Goal: Task Accomplishment & Management: Manage account settings

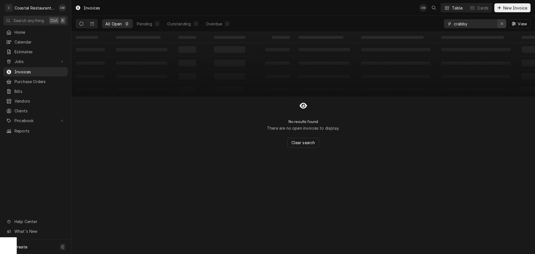
click at [502, 24] on icon "Erase input" at bounding box center [502, 24] width 2 height 2
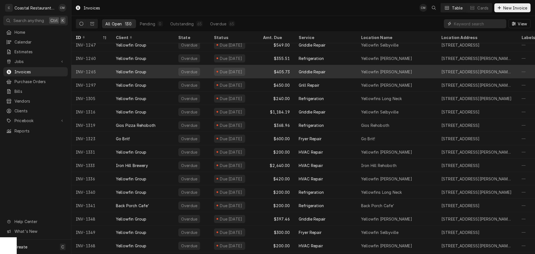
scroll to position [248, 0]
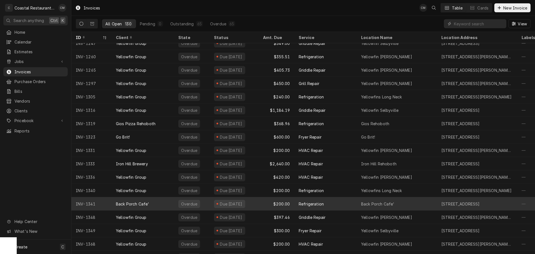
click at [156, 204] on div "Back Porch Cafe'" at bounding box center [143, 203] width 62 height 13
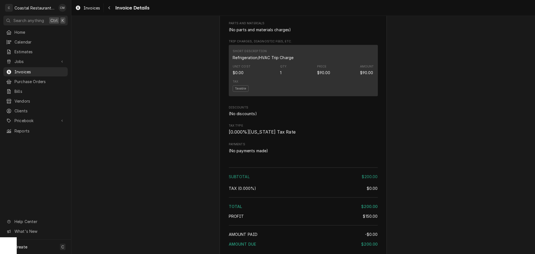
scroll to position [502, 0]
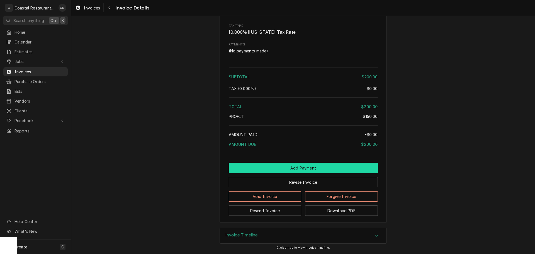
click at [268, 173] on button "Add Payment" at bounding box center [303, 168] width 149 height 10
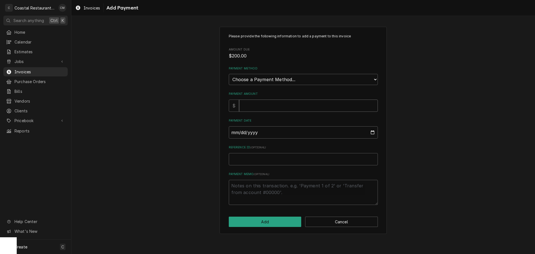
click at [257, 103] on input "Payment Amount" at bounding box center [308, 106] width 139 height 12
drag, startPoint x: 268, startPoint y: 79, endPoint x: 269, endPoint y: 81, distance: 2.9
click at [268, 79] on select "Choose a Payment Method... Cash Check Credit/Debit Card ACH/eCheck Other" at bounding box center [303, 79] width 149 height 11
select select "4"
click at [229, 74] on select "Choose a Payment Method... Cash Check Credit/Debit Card ACH/eCheck Other" at bounding box center [303, 79] width 149 height 11
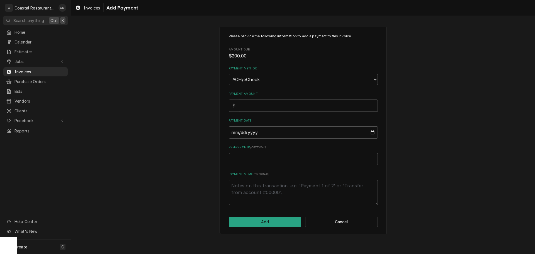
click at [259, 103] on input "Payment Amount" at bounding box center [308, 106] width 139 height 12
type textarea "x"
type input "2"
type textarea "x"
type input "20"
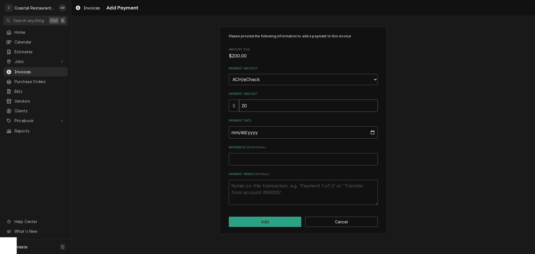
type textarea "x"
type input "200"
type input "0002-09-30"
type textarea "x"
type input "0025-09-30"
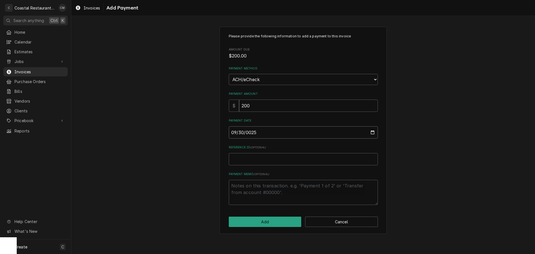
type textarea "x"
type input "0002-09-30"
type textarea "x"
type input "0020-09-30"
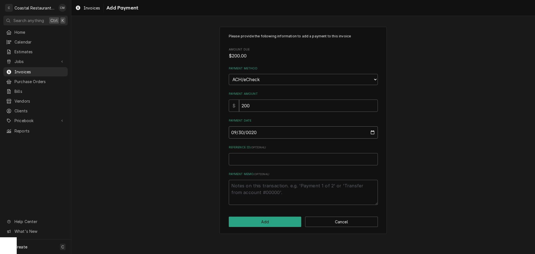
type textarea "x"
type input "2025-09-30"
click at [261, 161] on input "Reference ID ( optional )" at bounding box center [303, 159] width 149 height 12
type textarea "x"
type input "St"
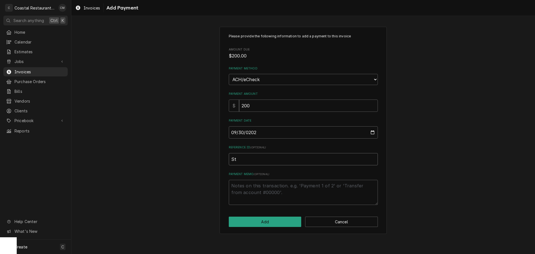
type textarea "x"
type input "Str"
type textarea "x"
type input "Stri"
type textarea "x"
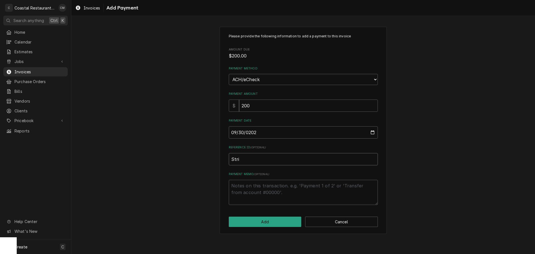
type input "Strip"
type textarea "x"
type input "Stripe"
type textarea "x"
type input "Stripe"
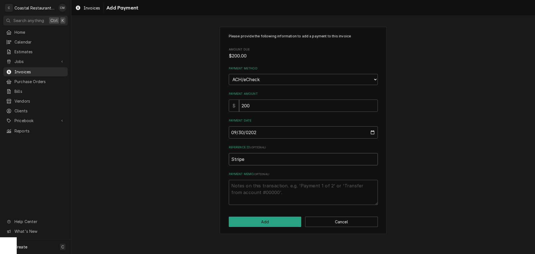
type textarea "x"
type input "Stripe E"
type textarea "x"
type input "Stripe EF"
type textarea "x"
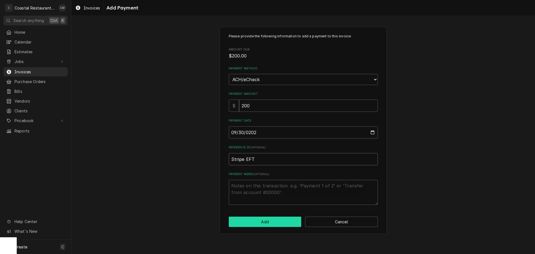
type input "Stripe EFT"
click at [280, 226] on button "Add" at bounding box center [265, 222] width 73 height 10
type textarea "x"
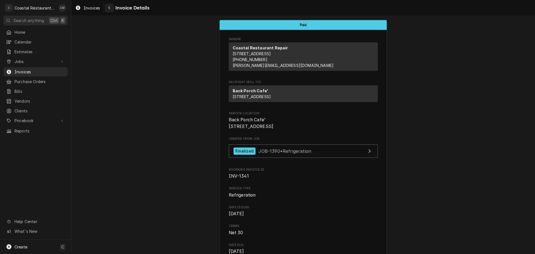
click at [108, 7] on div "Navigate back" at bounding box center [110, 8] width 6 height 6
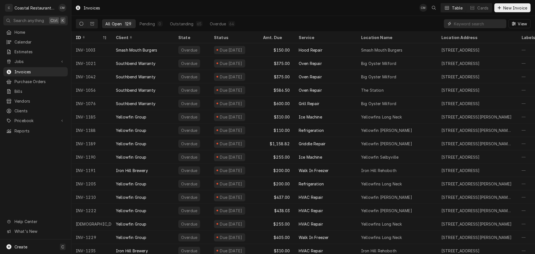
click at [488, 23] on input "Dynamic Content Wrapper" at bounding box center [479, 23] width 50 height 9
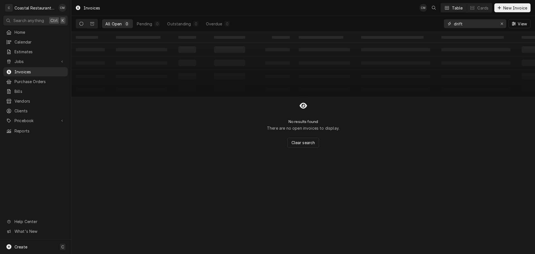
drag, startPoint x: 487, startPoint y: 24, endPoint x: 441, endPoint y: 25, distance: 46.3
click at [441, 25] on div "All Open 0 Pending 0 Outstanding 0 Overdue 0 drift View" at bounding box center [303, 24] width 455 height 16
type input "pines"
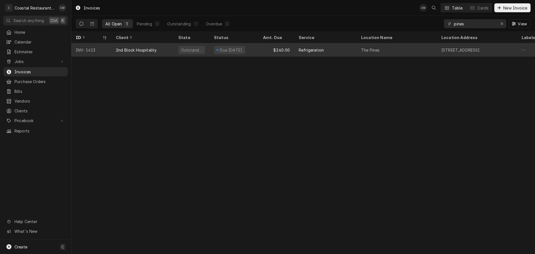
click at [264, 51] on div "$240.00" at bounding box center [277, 49] width 36 height 13
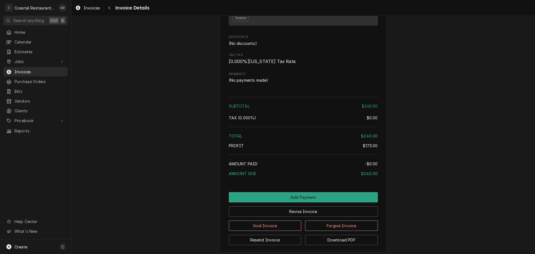
scroll to position [604, 0]
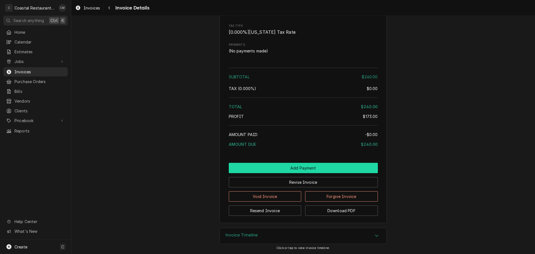
click at [320, 166] on button "Add Payment" at bounding box center [303, 168] width 149 height 10
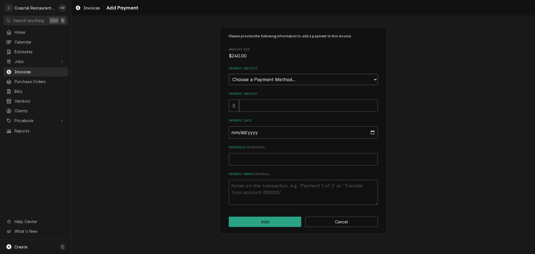
click at [309, 76] on select "Choose a Payment Method... Cash Check Credit/Debit Card ACH/eCheck Other" at bounding box center [303, 79] width 149 height 11
select select "2"
click at [229, 74] on select "Choose a Payment Method... Cash Check Credit/Debit Card ACH/eCheck Other" at bounding box center [303, 79] width 149 height 11
click at [263, 110] on input "Payment Amount" at bounding box center [308, 106] width 139 height 12
type textarea "x"
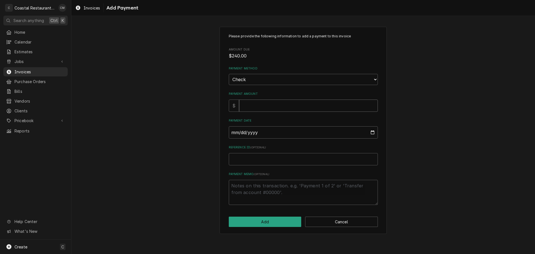
type input "2"
type textarea "x"
type input "24"
type textarea "x"
type input "240"
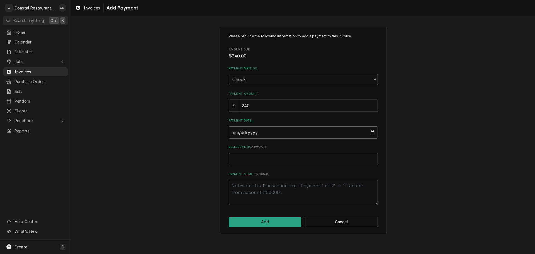
type input "0002-10-06"
type textarea "x"
type input "0020-10-06"
type textarea "x"
type input "0202-10-06"
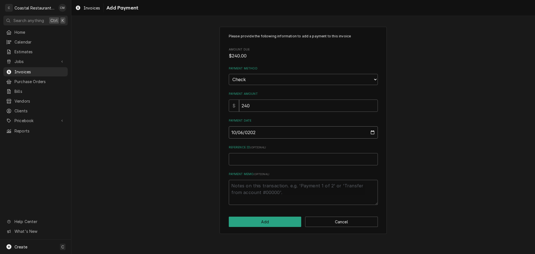
type textarea "x"
type input "2025-10-06"
type textarea "x"
type input "6"
type textarea "x"
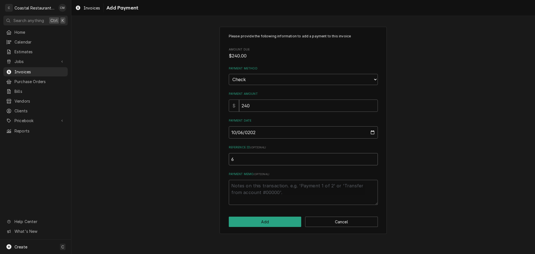
type input "68"
type textarea "x"
type input "683"
type textarea "x"
type input "6834"
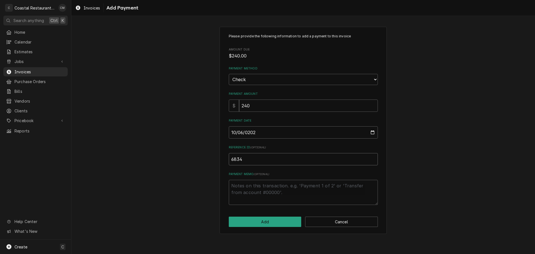
type textarea "x"
type input "68340"
type textarea "x"
type input "683409"
type textarea "x"
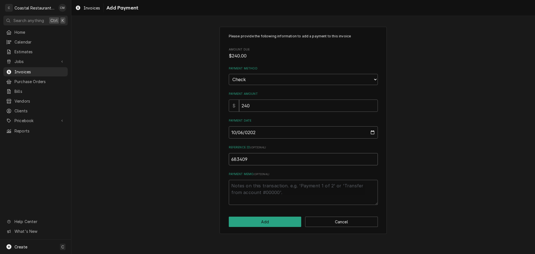
type input "6834094"
type textarea "x"
type input "68340948"
click button "Add" at bounding box center [265, 222] width 73 height 10
type textarea "x"
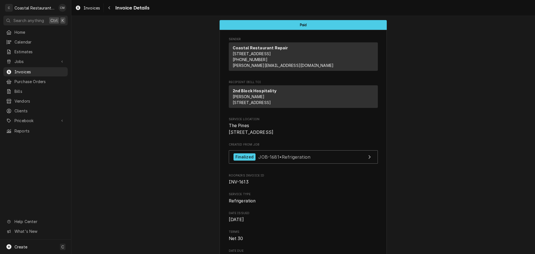
drag, startPoint x: 165, startPoint y: 41, endPoint x: 123, endPoint y: 25, distance: 45.5
click at [106, 6] on button "Navigate back" at bounding box center [109, 7] width 9 height 9
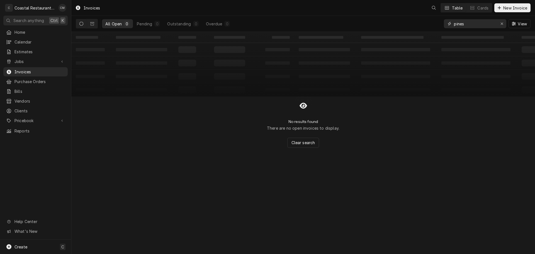
click at [483, 23] on input "pines" at bounding box center [475, 23] width 42 height 9
type input "bodhi"
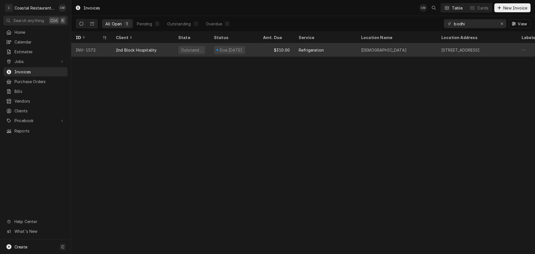
click at [246, 52] on div "Due [DATE]" at bounding box center [234, 49] width 49 height 13
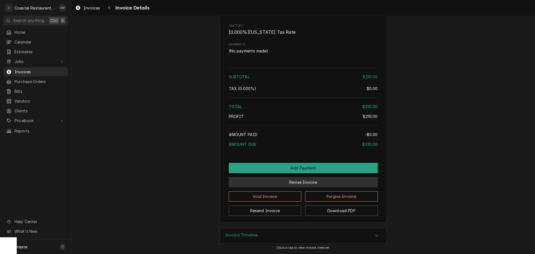
scroll to position [516, 0]
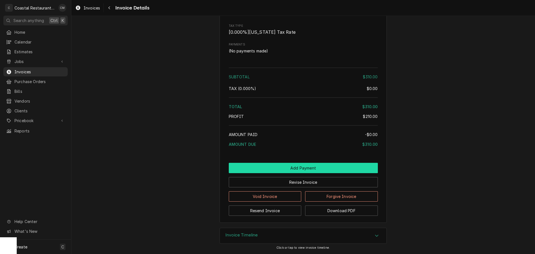
click at [260, 168] on button "Add Payment" at bounding box center [303, 168] width 149 height 10
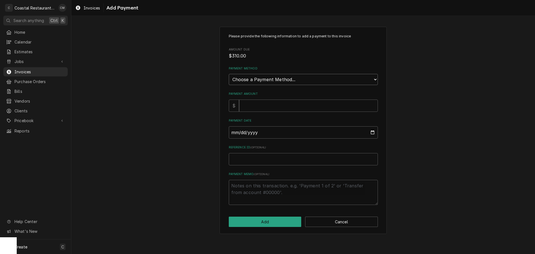
click at [264, 82] on select "Choose a Payment Method... Cash Check Credit/Debit Card ACH/eCheck Other" at bounding box center [303, 79] width 149 height 11
select select "2"
click at [229, 74] on select "Choose a Payment Method... Cash Check Credit/Debit Card ACH/eCheck Other" at bounding box center [303, 79] width 149 height 11
click at [260, 106] on input "Payment Amount" at bounding box center [308, 106] width 139 height 12
type textarea "x"
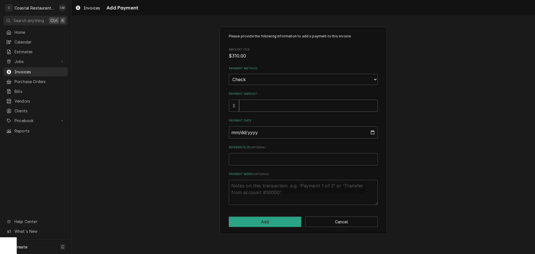
type input "3"
type textarea "x"
type input "31"
type textarea "x"
type input "310"
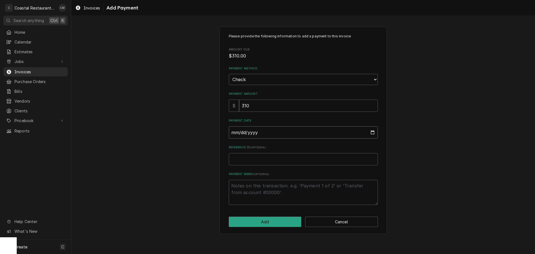
type input "0002-10-06"
type textarea "x"
type input "0020-10-06"
type textarea "x"
type input "0202-10-06"
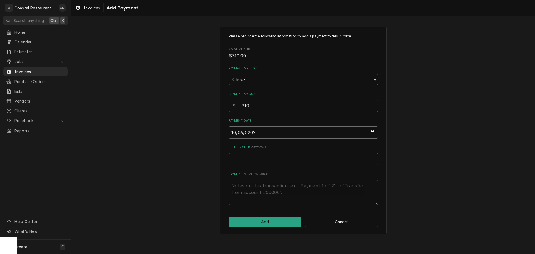
type textarea "x"
type input "2025-10-06"
type textarea "x"
type input "6"
type textarea "x"
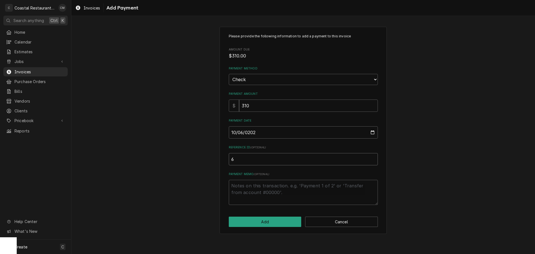
type input "68"
type textarea "x"
type input "682"
type textarea "x"
type input "6827"
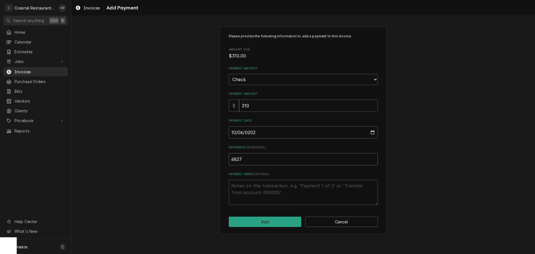
type textarea "x"
type input "68273"
type textarea "x"
type input "682736"
type textarea "x"
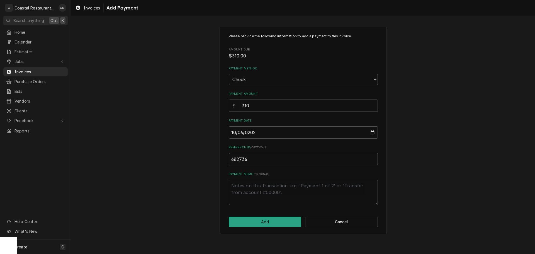
type input "6827361"
type textarea "x"
type input "68273611"
click button "Add" at bounding box center [265, 222] width 73 height 10
type textarea "x"
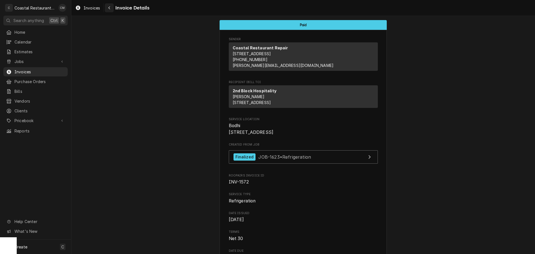
click at [107, 8] on div "Navigate back" at bounding box center [110, 8] width 6 height 6
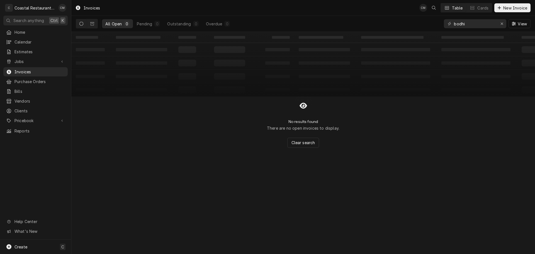
click at [127, 155] on div "Invoices CM Table Cards New Invoice All Open 0 Pending 0 Outstanding 0 Overdue …" at bounding box center [303, 127] width 464 height 254
click at [484, 24] on input "bodhi" at bounding box center [475, 23] width 42 height 9
type input "fish on"
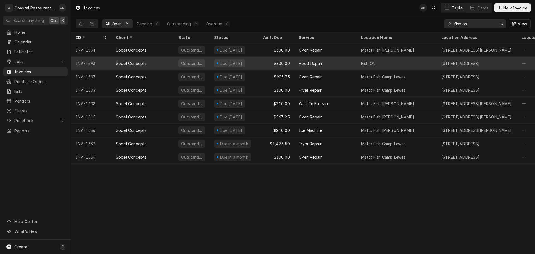
click at [342, 61] on div "Hood Repair" at bounding box center [326, 63] width 62 height 13
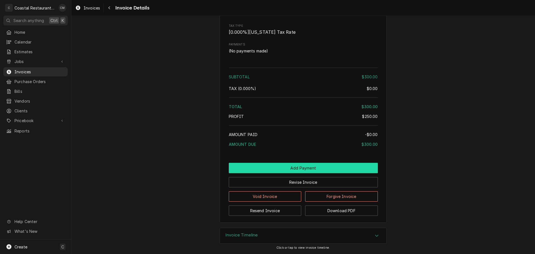
scroll to position [510, 0]
click at [267, 171] on button "Add Payment" at bounding box center [303, 168] width 149 height 10
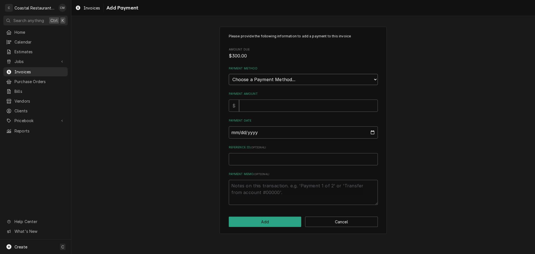
click at [262, 82] on select "Choose a Payment Method... Cash Check Credit/Debit Card ACH/eCheck Other" at bounding box center [303, 79] width 149 height 11
select select "2"
click at [229, 74] on select "Choose a Payment Method... Cash Check Credit/Debit Card ACH/eCheck Other" at bounding box center [303, 79] width 149 height 11
click at [257, 108] on input "Payment Amount" at bounding box center [308, 106] width 139 height 12
type textarea "x"
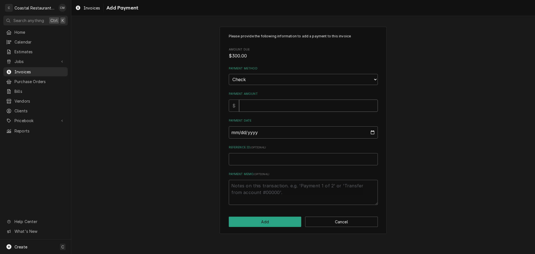
type input "3"
type textarea "x"
type input "30"
type textarea "x"
type input "300"
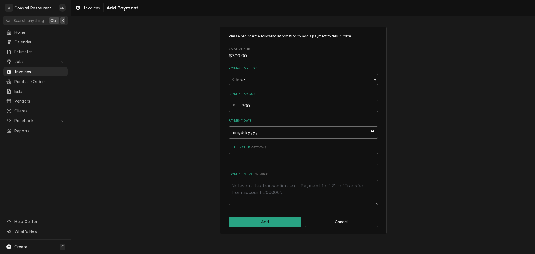
type input "0002-10-06"
type textarea "x"
type input "0020-10-06"
type textarea "x"
type input "0202-10-06"
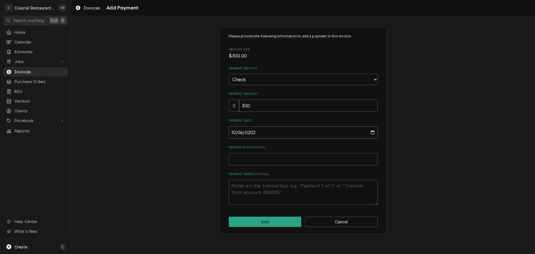
type textarea "x"
type input "[DATE]"
type textarea "x"
type input "2"
type textarea "x"
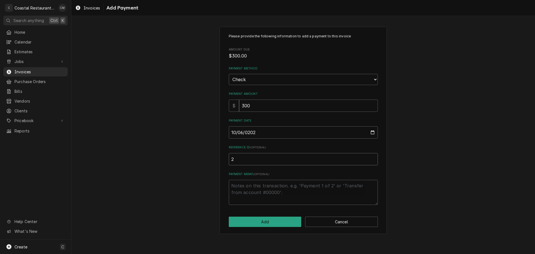
type input "24"
type textarea "x"
type input "249"
type textarea "x"
type input "2497"
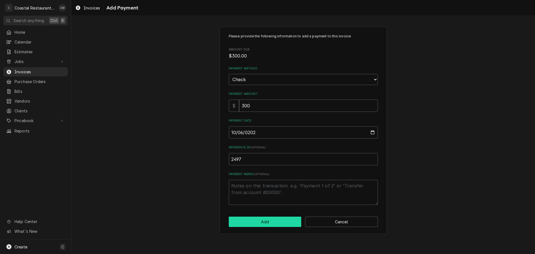
click button "Add" at bounding box center [265, 222] width 73 height 10
type textarea "x"
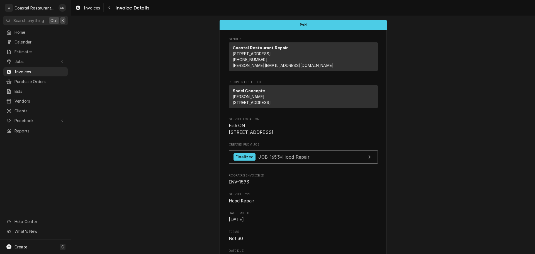
click at [107, 8] on div "Navigate back" at bounding box center [110, 8] width 6 height 6
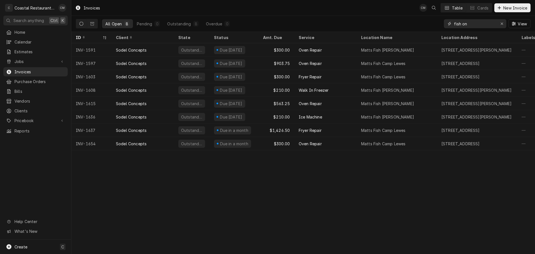
drag, startPoint x: 476, startPoint y: 26, endPoint x: 451, endPoint y: 26, distance: 25.1
click at [451, 26] on div "fish on" at bounding box center [475, 23] width 62 height 9
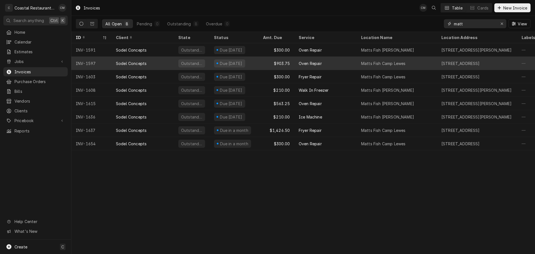
type input "matt"
click at [428, 61] on div "Matts Fish Camp Lewes" at bounding box center [397, 63] width 80 height 13
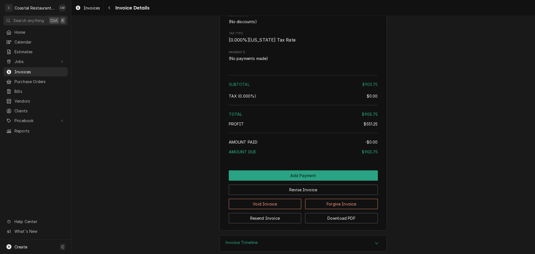
scroll to position [709, 0]
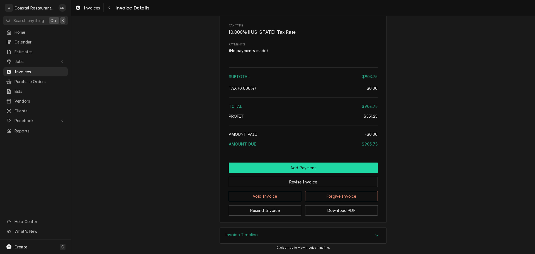
click at [317, 167] on button "Add Payment" at bounding box center [303, 168] width 149 height 10
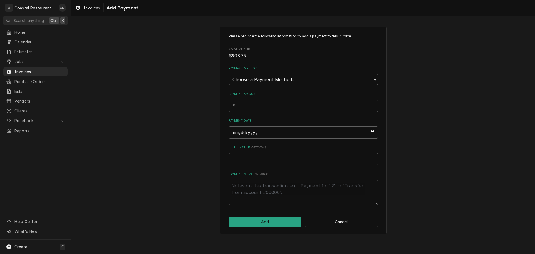
click at [277, 81] on select "Choose a Payment Method... Cash Check Credit/Debit Card ACH/eCheck Other" at bounding box center [303, 79] width 149 height 11
select select "2"
click at [229, 74] on select "Choose a Payment Method... Cash Check Credit/Debit Card ACH/eCheck Other" at bounding box center [303, 79] width 149 height 11
click at [264, 107] on input "Payment Amount" at bounding box center [308, 106] width 139 height 12
type textarea "x"
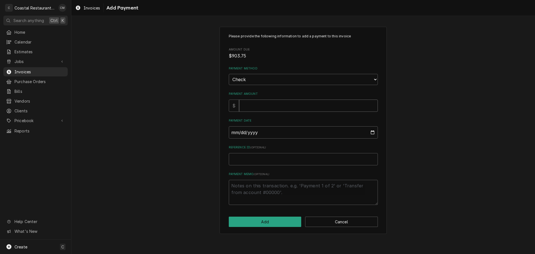
type input "1"
type textarea "x"
type input "12"
type textarea "x"
type input "120"
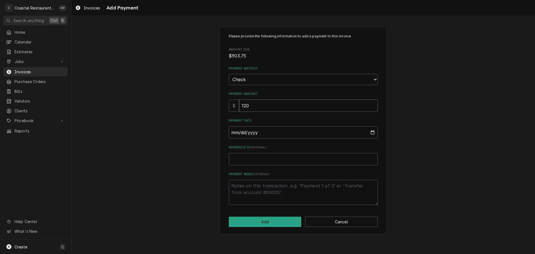
type textarea "x"
type input "1203"
type textarea "x"
type input "1203.7"
type textarea "x"
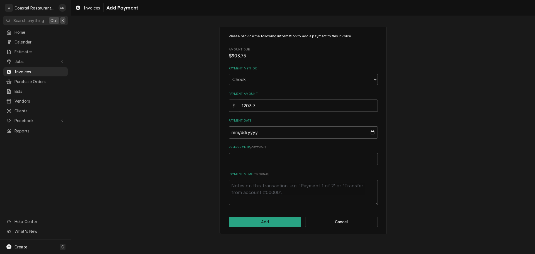
type input "1203"
type textarea "x"
type input "120"
type textarea "x"
type input "12"
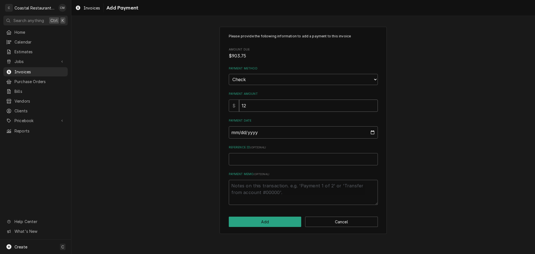
type textarea "x"
type input "1"
type textarea "x"
type input "9"
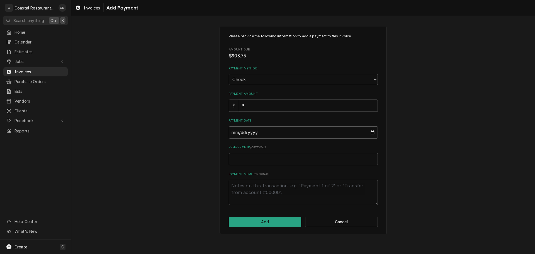
type textarea "x"
type input "90"
type textarea "x"
type input "903"
type textarea "x"
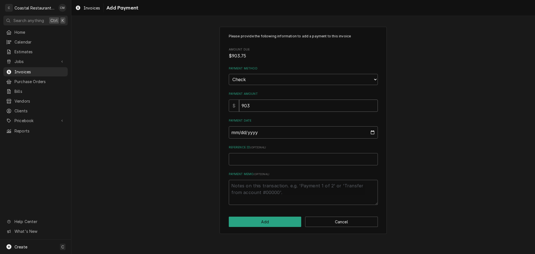
type input "903.7"
type textarea "x"
type input "903.75"
type input "0002-10-06"
type textarea "x"
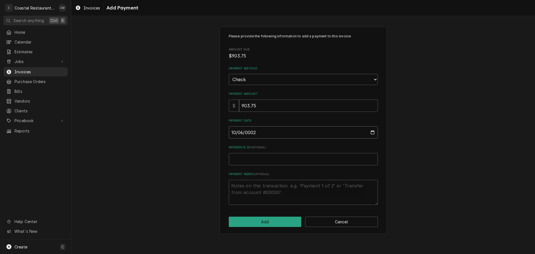
type input "0020-10-06"
type textarea "x"
type input "0202-10-06"
type textarea "x"
type input "2025-10-06"
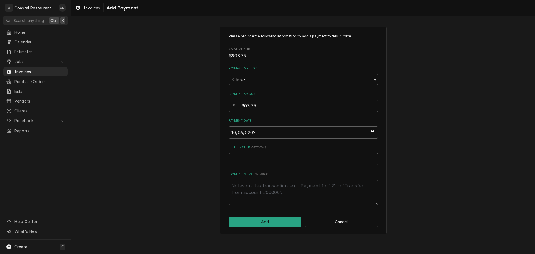
type textarea "x"
type input "5"
type textarea "x"
type input "53"
type textarea "x"
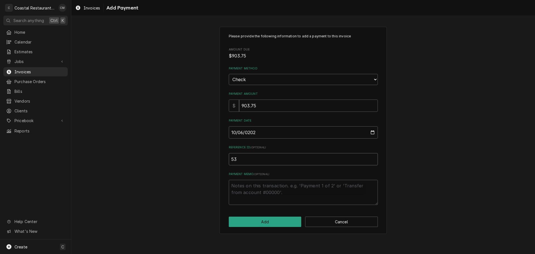
type input "537"
type textarea "x"
type input "5373"
click button "Add" at bounding box center [265, 222] width 73 height 10
type textarea "x"
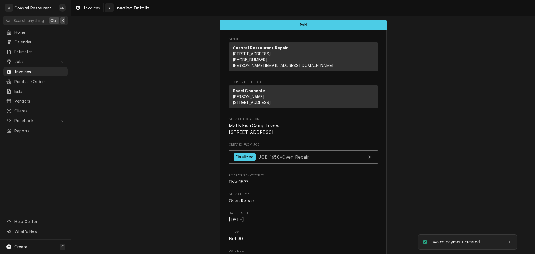
click at [107, 8] on div "Navigate back" at bounding box center [110, 8] width 6 height 6
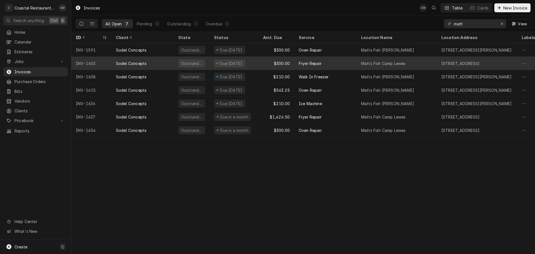
click at [352, 64] on div "Fryer Repair" at bounding box center [326, 63] width 62 height 13
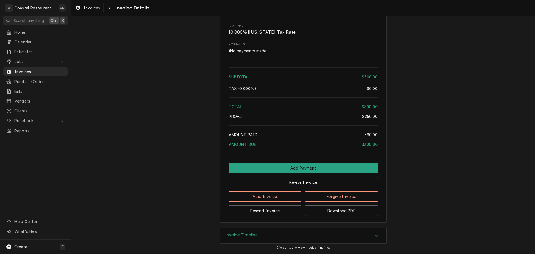
scroll to position [522, 0]
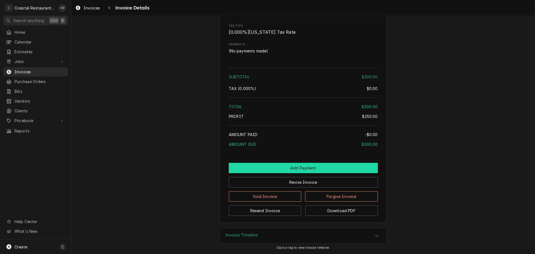
click at [287, 167] on button "Add Payment" at bounding box center [303, 168] width 149 height 10
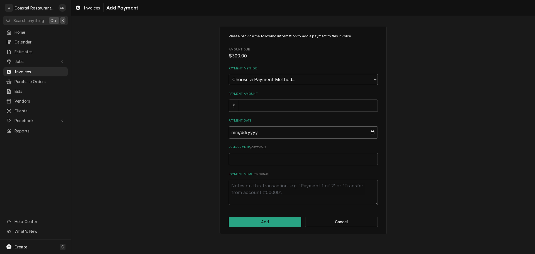
click at [285, 83] on select "Choose a Payment Method... Cash Check Credit/Debit Card ACH/eCheck Other" at bounding box center [303, 79] width 149 height 11
select select "2"
click at [229, 74] on select "Choose a Payment Method... Cash Check Credit/Debit Card ACH/eCheck Other" at bounding box center [303, 79] width 149 height 11
click at [249, 107] on input "Payment Amount" at bounding box center [308, 106] width 139 height 12
type textarea "x"
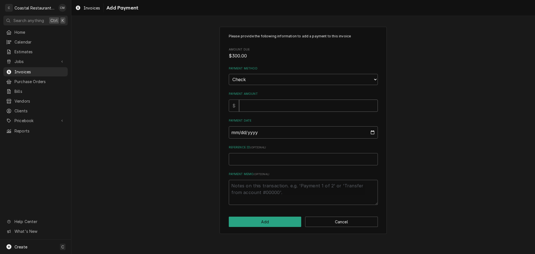
type input "3"
type textarea "x"
type input "30"
type textarea "x"
type input "300"
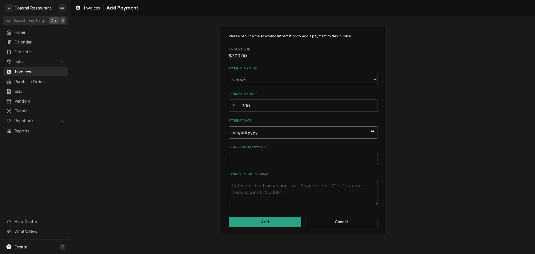
type input "0002-10-06"
type textarea "x"
type input "0020-10-06"
type textarea "x"
type input "0202-10-06"
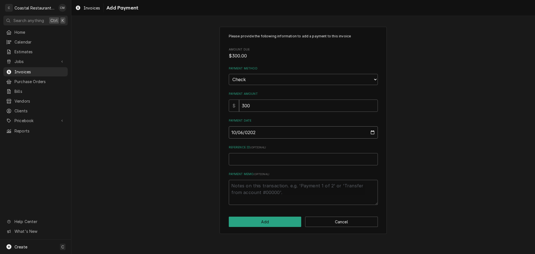
type textarea "x"
type input "2025-10-06"
type textarea "x"
type input "5"
type textarea "x"
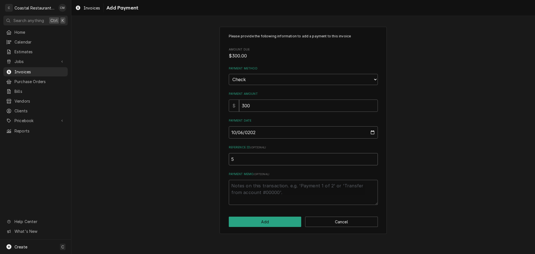
type input "53"
type textarea "x"
type input "537"
type textarea "x"
type input "5373"
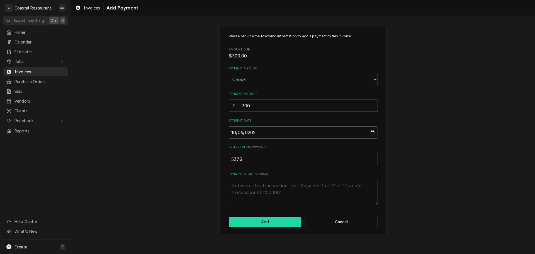
click button "Add" at bounding box center [265, 222] width 73 height 10
type textarea "x"
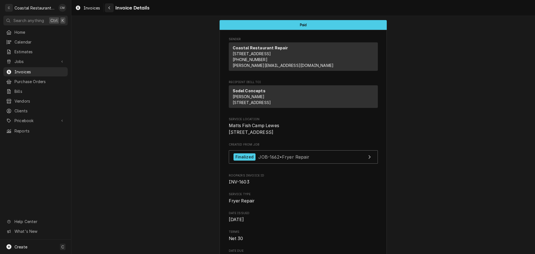
click at [110, 7] on icon "Navigate back" at bounding box center [109, 8] width 3 height 4
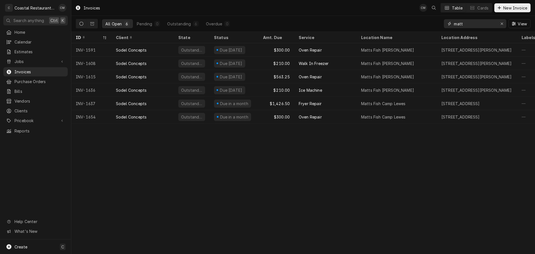
click at [477, 24] on input "matt" at bounding box center [475, 23] width 42 height 9
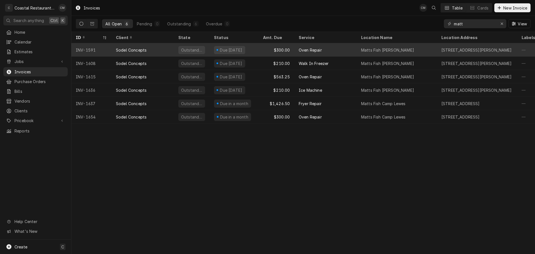
click at [339, 49] on div "Oven Repair" at bounding box center [326, 49] width 62 height 13
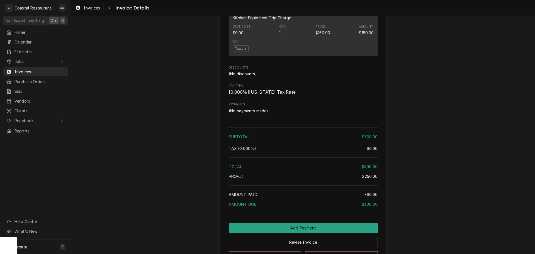
scroll to position [557, 0]
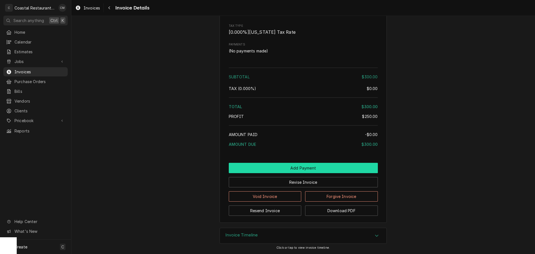
click at [284, 167] on button "Add Payment" at bounding box center [303, 168] width 149 height 10
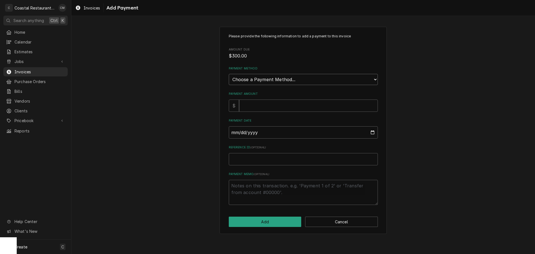
click at [266, 80] on select "Choose a Payment Method... Cash Check Credit/Debit Card ACH/eCheck Other" at bounding box center [303, 79] width 149 height 11
select select "2"
click at [229, 74] on select "Choose a Payment Method... Cash Check Credit/Debit Card ACH/eCheck Other" at bounding box center [303, 79] width 149 height 11
click at [258, 108] on input "Payment Amount" at bounding box center [308, 106] width 139 height 12
type textarea "x"
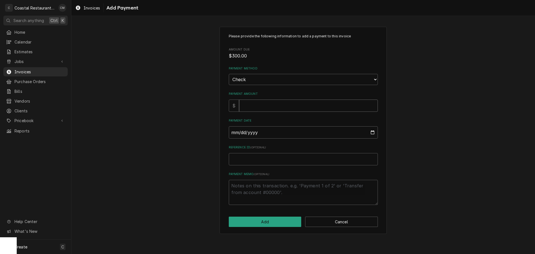
type input "3"
type textarea "x"
type input "30"
type textarea "x"
type input "300"
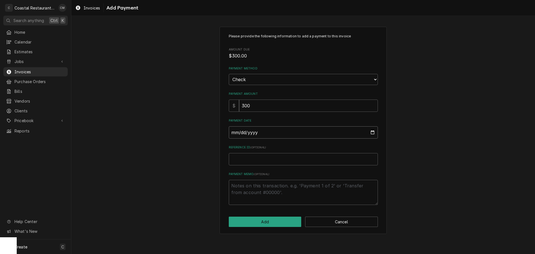
type input "0002-10-06"
type textarea "x"
type input "0020-10-06"
type textarea "x"
type input "0202-10-06"
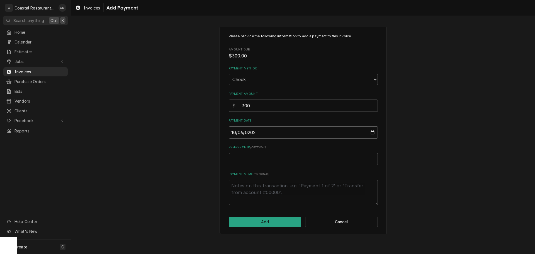
type textarea "x"
type input "2025-10-06"
type textarea "x"
type input "4"
type textarea "x"
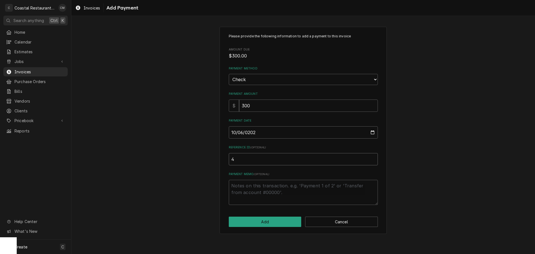
type input "44"
type textarea "x"
type input "441"
type textarea "x"
type input "4417"
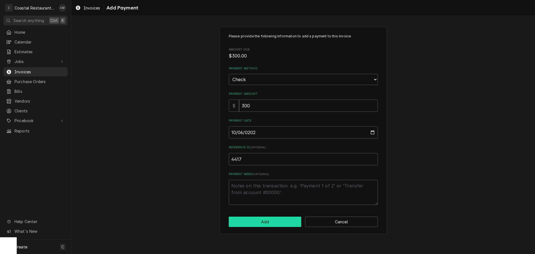
click button "Add" at bounding box center [265, 222] width 73 height 10
type textarea "x"
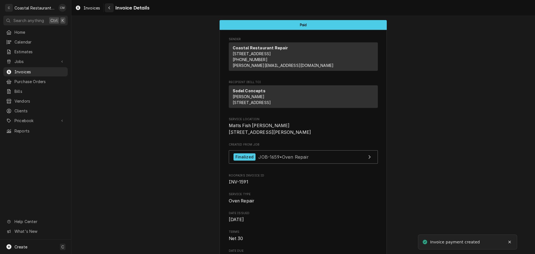
click at [107, 7] on div "Navigate back" at bounding box center [110, 8] width 6 height 6
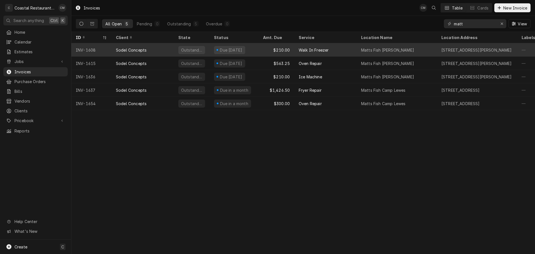
click at [335, 48] on div "Walk In Freezer" at bounding box center [326, 49] width 62 height 13
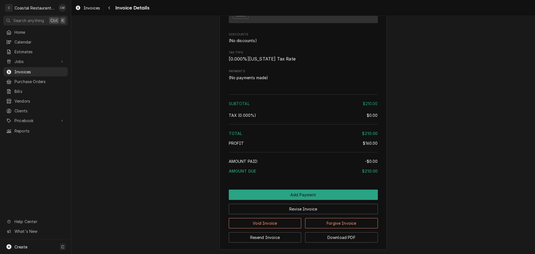
scroll to position [516, 0]
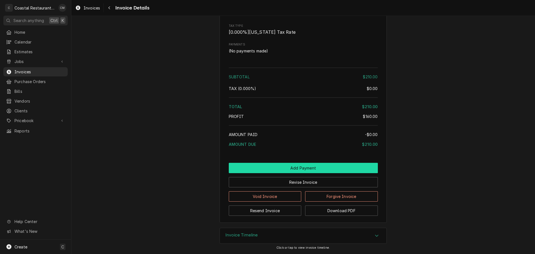
click at [284, 168] on button "Add Payment" at bounding box center [303, 168] width 149 height 10
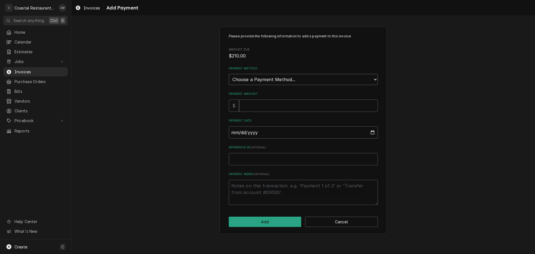
click at [268, 80] on select "Choose a Payment Method... Cash Check Credit/Debit Card ACH/eCheck Other" at bounding box center [303, 79] width 149 height 11
select select "2"
click at [229, 74] on select "Choose a Payment Method... Cash Check Credit/Debit Card ACH/eCheck Other" at bounding box center [303, 79] width 149 height 11
click at [263, 109] on input "Payment Amount" at bounding box center [308, 106] width 139 height 12
type textarea "x"
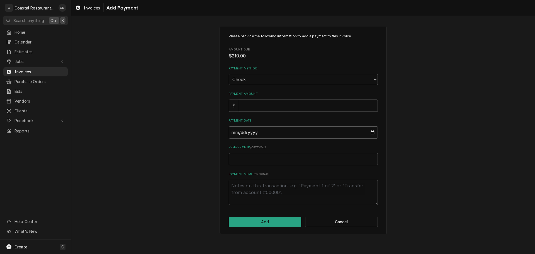
type input "2"
type textarea "x"
type input "21"
type textarea "x"
type input "210"
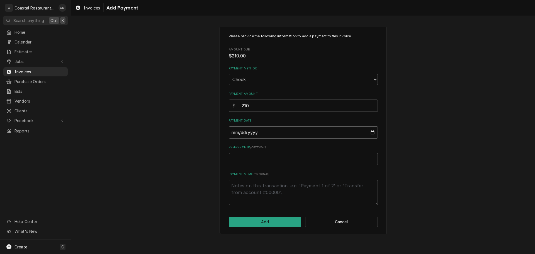
type input "0002-10-06"
type textarea "x"
type input "0020-10-06"
type textarea "x"
type input "0202-10-06"
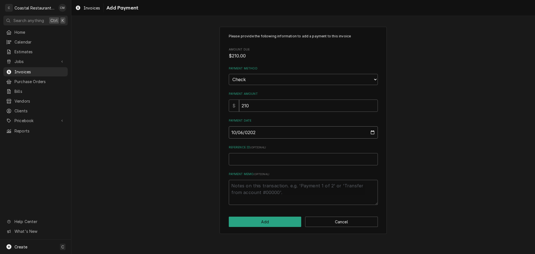
type textarea "x"
type input "2025-10-06"
type textarea "x"
type input "4"
type textarea "x"
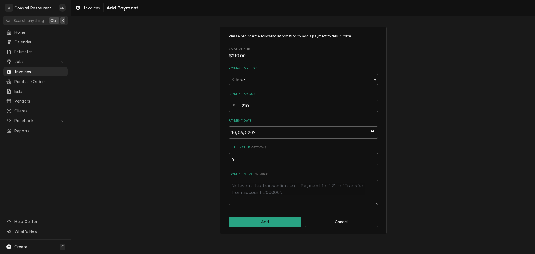
type input "44"
type textarea "x"
type input "441"
type textarea "x"
type input "4417"
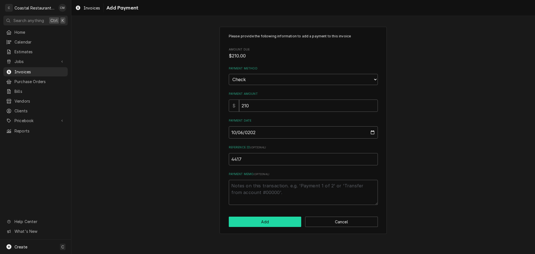
click button "Add" at bounding box center [265, 222] width 73 height 10
type textarea "x"
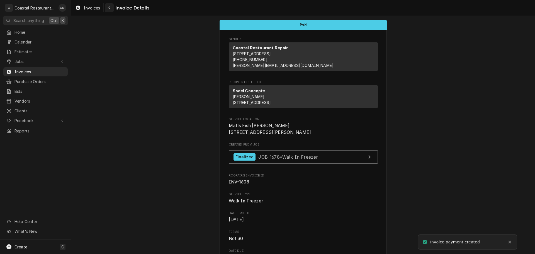
click at [109, 8] on icon "Navigate back" at bounding box center [109, 7] width 2 height 3
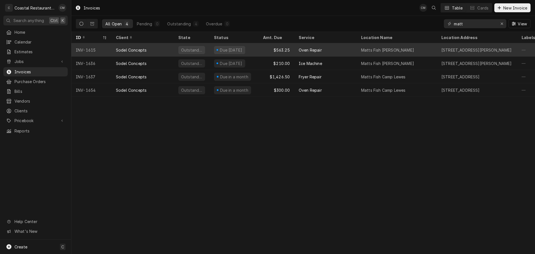
click at [343, 50] on div "Oven Repair" at bounding box center [326, 49] width 62 height 13
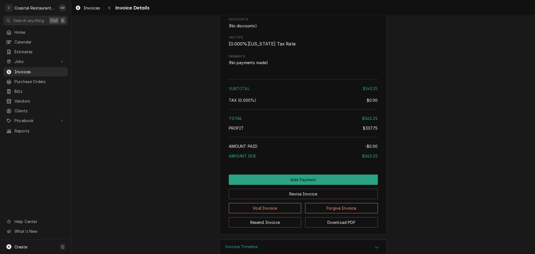
scroll to position [604, 0]
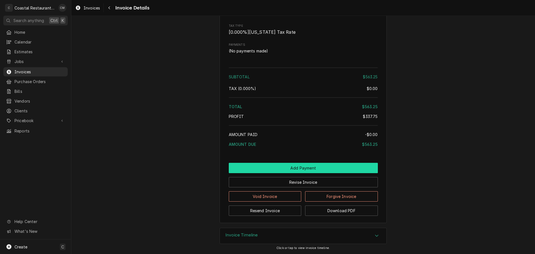
click at [297, 171] on button "Add Payment" at bounding box center [303, 168] width 149 height 10
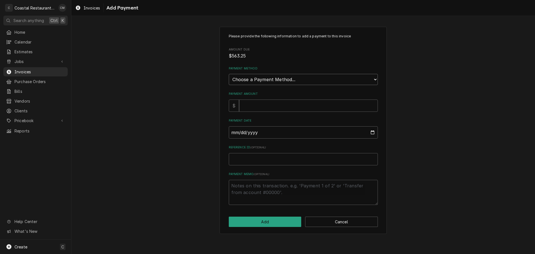
drag, startPoint x: 261, startPoint y: 78, endPoint x: 261, endPoint y: 81, distance: 3.3
click at [261, 78] on select "Choose a Payment Method... Cash Check Credit/Debit Card ACH/eCheck Other" at bounding box center [303, 79] width 149 height 11
select select "2"
click at [229, 74] on select "Choose a Payment Method... Cash Check Credit/Debit Card ACH/eCheck Other" at bounding box center [303, 79] width 149 height 11
click at [257, 107] on input "Payment Amount" at bounding box center [308, 106] width 139 height 12
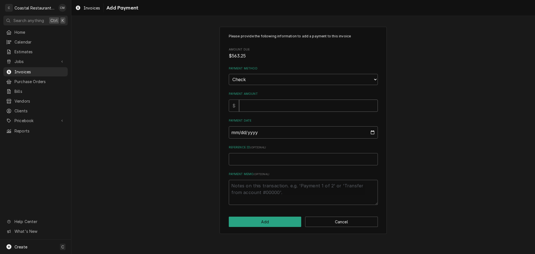
type textarea "x"
type input "5"
type textarea "x"
type input "56"
type textarea "x"
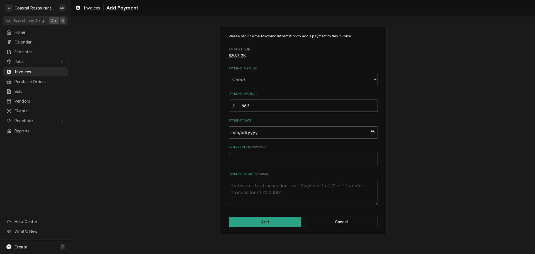
type input "563.2"
type textarea "x"
type input "563.25"
type input "0002-10-06"
type textarea "x"
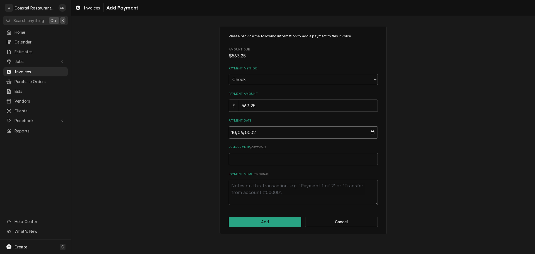
type input "0020-10-06"
type textarea "x"
type input "0202-10-06"
type textarea "x"
type input "2025-10-06"
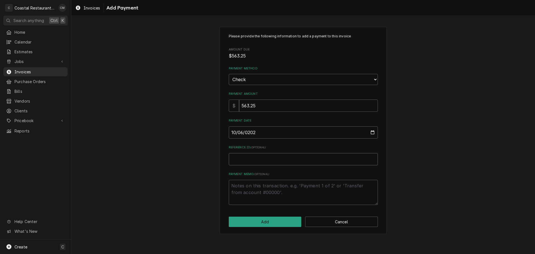
type textarea "x"
type input "4"
type textarea "x"
type input "44"
type textarea "x"
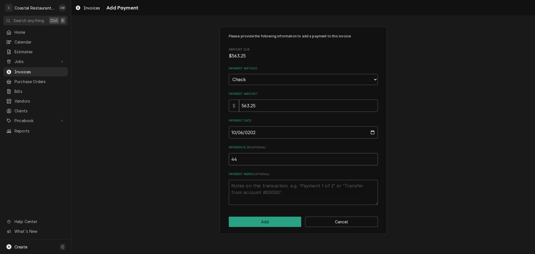
type input "441"
type textarea "x"
type input "4417"
click button "Add" at bounding box center [265, 222] width 73 height 10
type textarea "x"
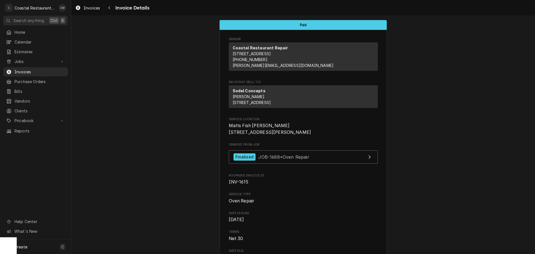
click at [108, 8] on icon "Navigate back" at bounding box center [109, 8] width 3 height 4
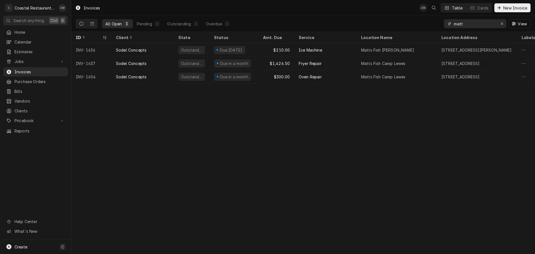
click at [463, 23] on input "matt" at bounding box center [475, 23] width 42 height 9
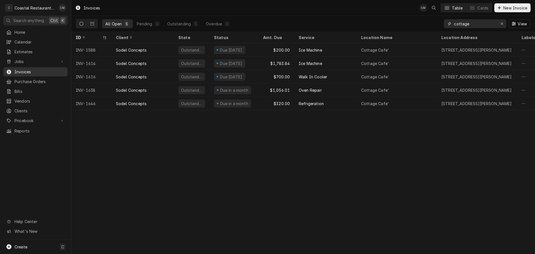
type input "cottage"
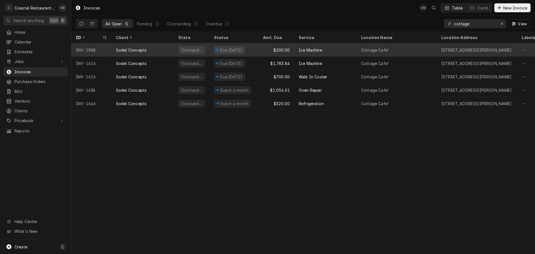
click at [339, 51] on div "Ice Machine" at bounding box center [326, 49] width 62 height 13
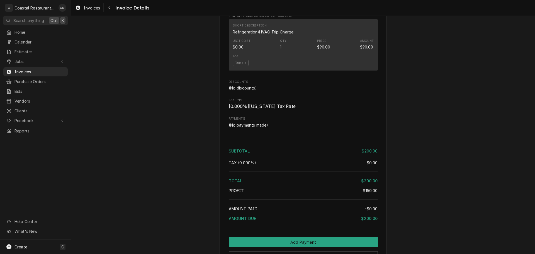
scroll to position [502, 0]
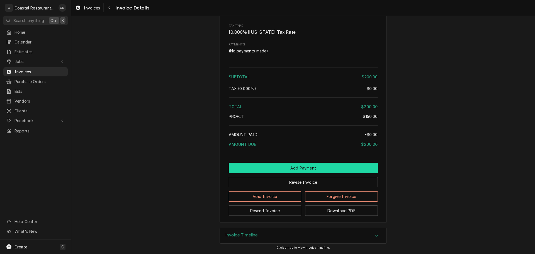
click at [291, 172] on button "Add Payment" at bounding box center [303, 168] width 149 height 10
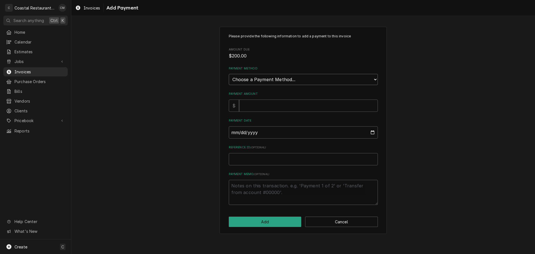
click at [270, 83] on select "Choose a Payment Method... Cash Check Credit/Debit Card ACH/eCheck Other" at bounding box center [303, 79] width 149 height 11
select select "2"
click at [229, 74] on select "Choose a Payment Method... Cash Check Credit/Debit Card ACH/eCheck Other" at bounding box center [303, 79] width 149 height 11
click at [264, 109] on input "Payment Amount" at bounding box center [308, 106] width 139 height 12
type textarea "x"
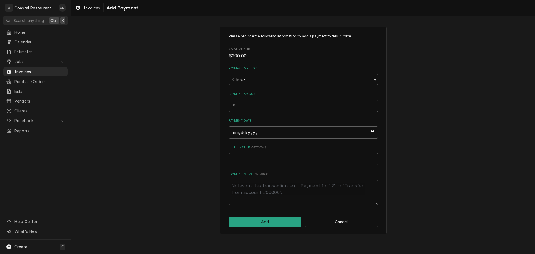
type input "2"
type textarea "x"
type input "20"
type textarea "x"
type input "200"
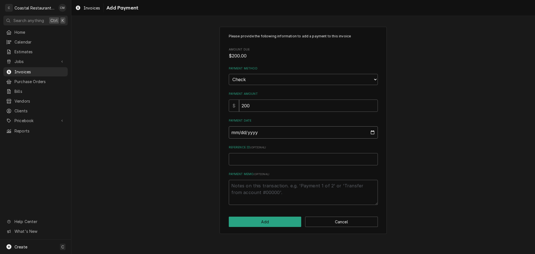
type input "0002-10-06"
type textarea "x"
type input "0020-10-06"
type textarea "x"
type input "0202-10-06"
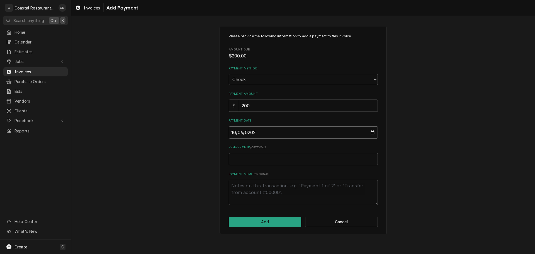
type textarea "x"
type input "2025-10-06"
type textarea "x"
type input "5"
type textarea "x"
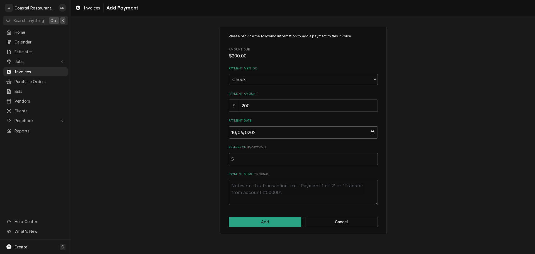
type input "51"
type textarea "x"
type input "510"
type textarea "x"
type input "5106"
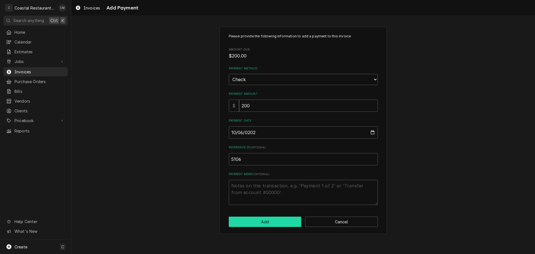
click button "Add" at bounding box center [265, 222] width 73 height 10
type textarea "x"
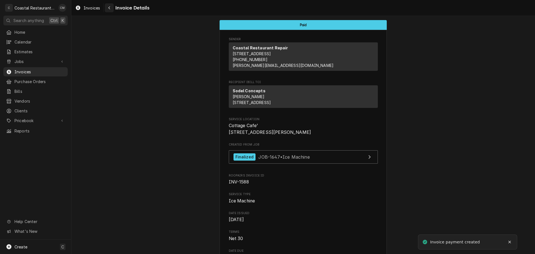
click at [109, 7] on icon "Navigate back" at bounding box center [109, 7] width 2 height 3
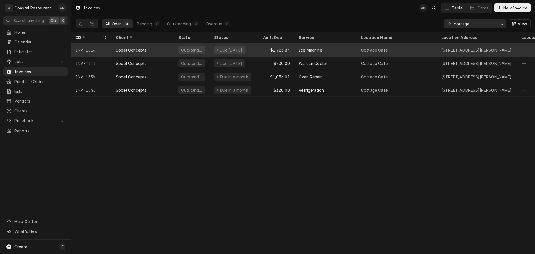
click at [344, 48] on div "Ice Machine" at bounding box center [326, 49] width 62 height 13
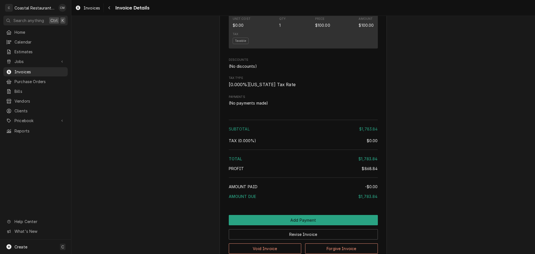
scroll to position [1091, 0]
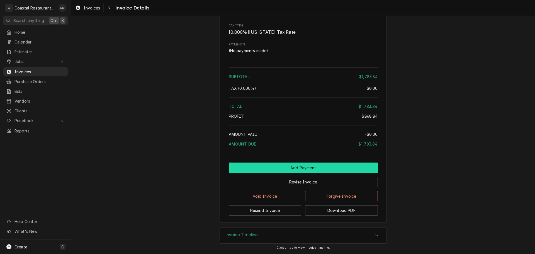
click at [284, 166] on button "Add Payment" at bounding box center [303, 168] width 149 height 10
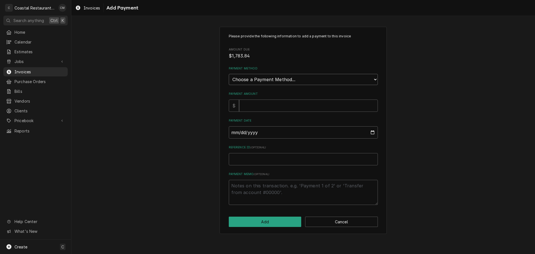
drag, startPoint x: 277, startPoint y: 78, endPoint x: 277, endPoint y: 83, distance: 5.0
click at [277, 78] on select "Choose a Payment Method... Cash Check Credit/Debit Card ACH/eCheck Other" at bounding box center [303, 79] width 149 height 11
select select "2"
click at [229, 74] on select "Choose a Payment Method... Cash Check Credit/Debit Card ACH/eCheck Other" at bounding box center [303, 79] width 149 height 11
click at [263, 107] on input "Payment Amount" at bounding box center [308, 106] width 139 height 12
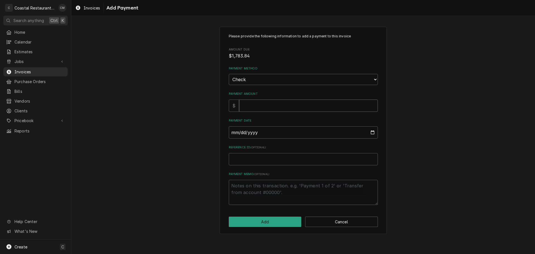
type textarea "x"
type input "1"
type textarea "x"
type input "17"
type textarea "x"
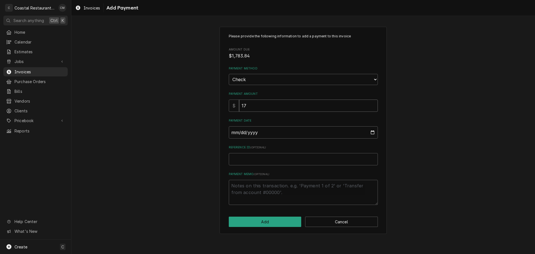
type input "178"
type textarea "x"
type input "1783"
type textarea "x"
type input "1783.8"
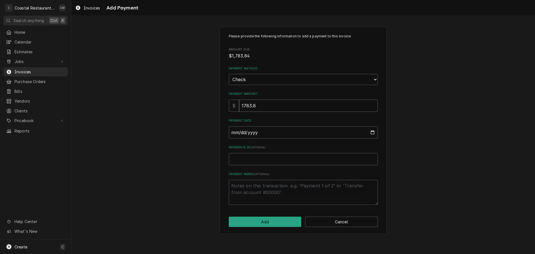
type textarea "x"
type input "1783.84"
type input "0002-10-06"
type textarea "x"
type input "0020-10-06"
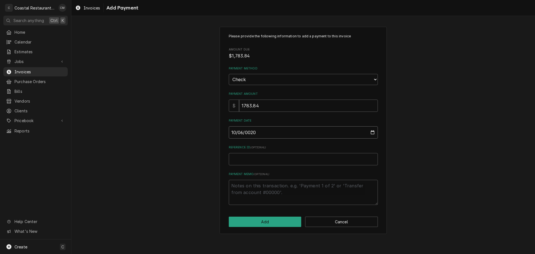
type textarea "x"
type input "0202-10-06"
type textarea "x"
type input "[DATE]"
type textarea "x"
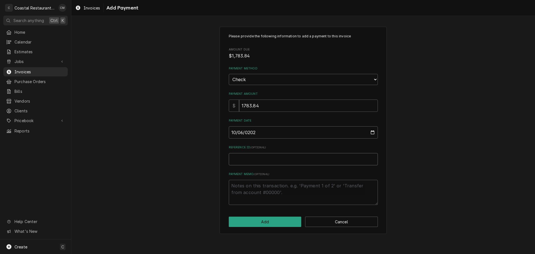
type input "5"
type textarea "x"
type input "51"
type textarea "x"
type input "510"
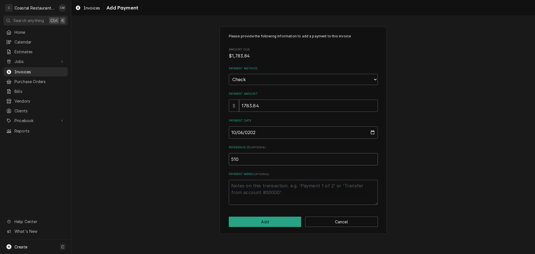
type textarea "x"
type input "5106"
click button "Add" at bounding box center [265, 222] width 73 height 10
type textarea "x"
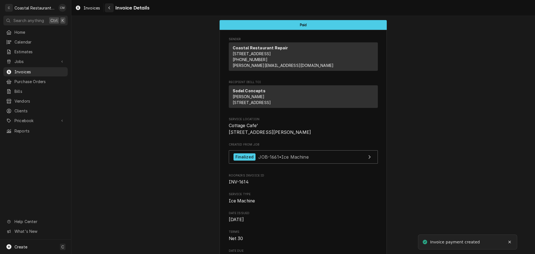
click at [107, 5] on div "Navigate back" at bounding box center [110, 8] width 6 height 6
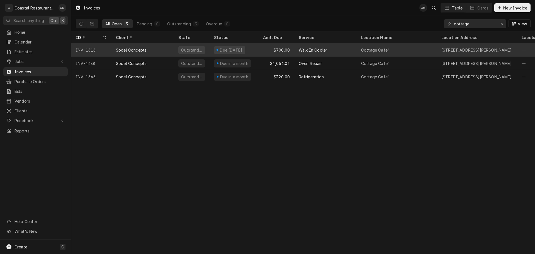
click at [271, 50] on div "$700.00" at bounding box center [277, 49] width 36 height 13
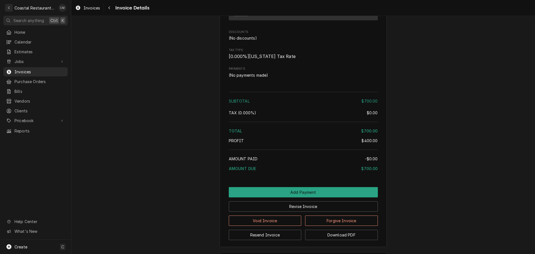
scroll to position [573, 0]
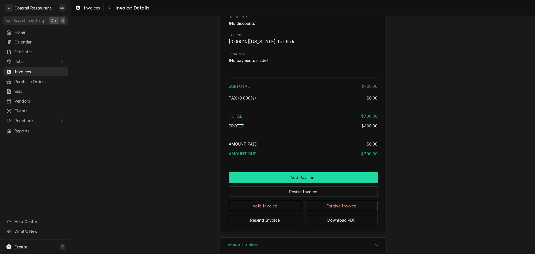
click at [320, 183] on button "Add Payment" at bounding box center [303, 177] width 149 height 10
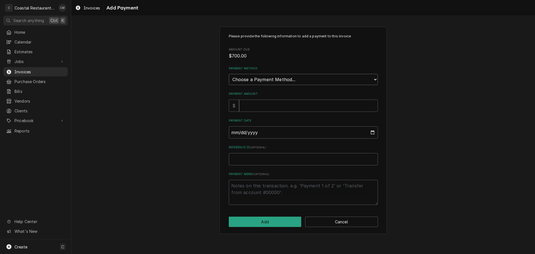
click at [270, 80] on select "Choose a Payment Method... Cash Check Credit/Debit Card ACH/eCheck Other" at bounding box center [303, 79] width 149 height 11
select select "2"
click at [229, 74] on select "Choose a Payment Method... Cash Check Credit/Debit Card ACH/eCheck Other" at bounding box center [303, 79] width 149 height 11
click at [259, 106] on input "Payment Amount" at bounding box center [308, 106] width 139 height 12
type textarea "x"
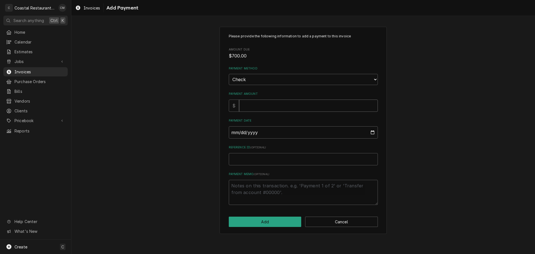
type input "7"
type textarea "x"
type input "70"
type textarea "x"
type input "700"
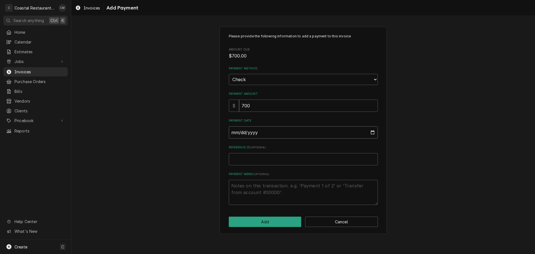
type input "0002-10-06"
type textarea "x"
type input "0020-10-06"
type textarea "x"
type input "0202-10-06"
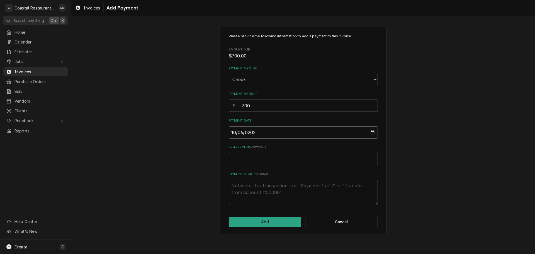
type textarea "x"
type input "2025-10-06"
type textarea "x"
type input "5"
type textarea "x"
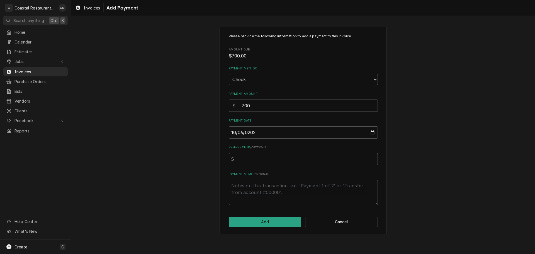
type input "51"
type textarea "x"
type input "510"
type textarea "x"
type input "5106"
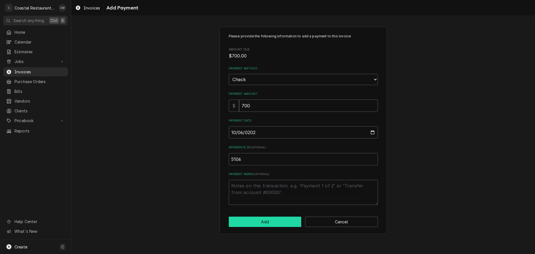
click button "Add" at bounding box center [265, 222] width 73 height 10
type textarea "x"
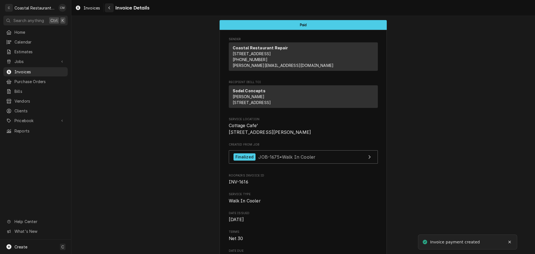
click at [109, 10] on div "Navigate back" at bounding box center [110, 8] width 6 height 6
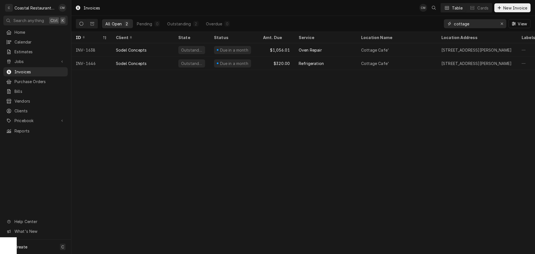
click at [478, 22] on input "cottage" at bounding box center [475, 23] width 42 height 9
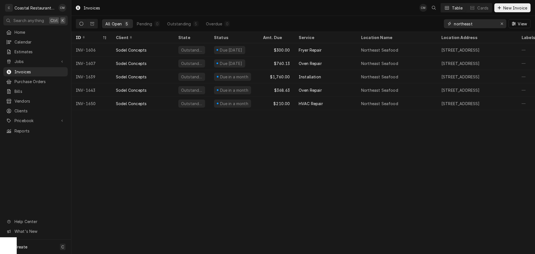
type input "northeast"
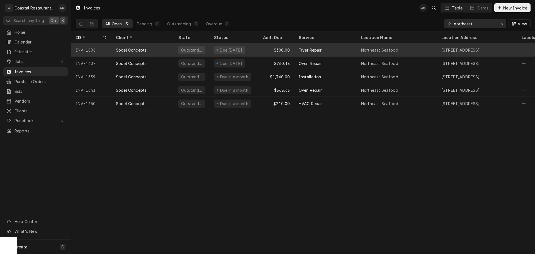
click at [353, 49] on div "Fryer Repair" at bounding box center [326, 49] width 62 height 13
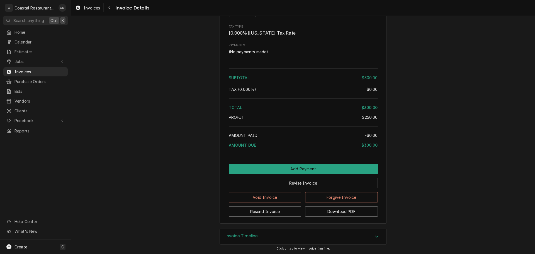
scroll to position [522, 0]
click at [281, 164] on button "Add Payment" at bounding box center [303, 168] width 149 height 10
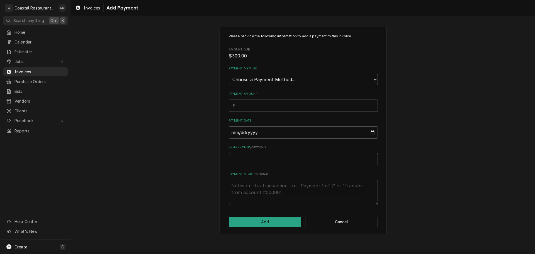
click at [268, 81] on select "Choose a Payment Method... Cash Check Credit/Debit Card ACH/eCheck Other" at bounding box center [303, 79] width 149 height 11
select select "2"
click at [229, 74] on select "Choose a Payment Method... Cash Check Credit/Debit Card ACH/eCheck Other" at bounding box center [303, 79] width 149 height 11
click at [261, 106] on input "Payment Amount" at bounding box center [308, 106] width 139 height 12
type textarea "x"
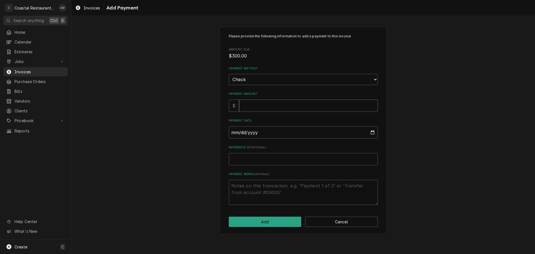
type input "3"
type textarea "x"
type input "30"
type textarea "x"
type input "300"
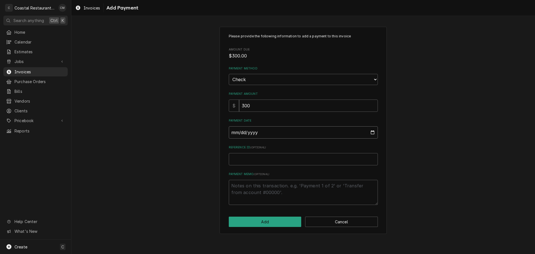
type input "0002-10-06"
type textarea "x"
type input "0020-10-06"
type textarea "x"
type input "0202-10-06"
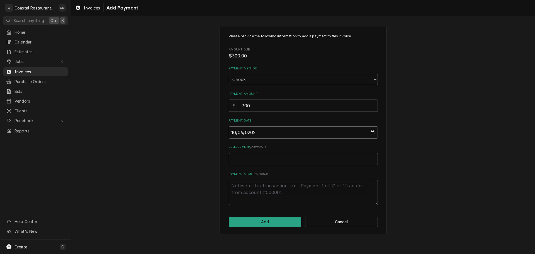
type textarea "x"
type input "[DATE]"
type textarea "x"
type input "3"
type textarea "x"
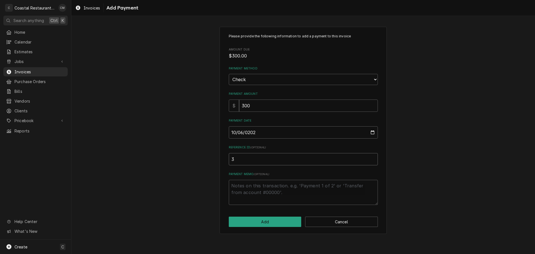
type input "35"
type textarea "x"
type input "352"
type textarea "x"
type input "3522"
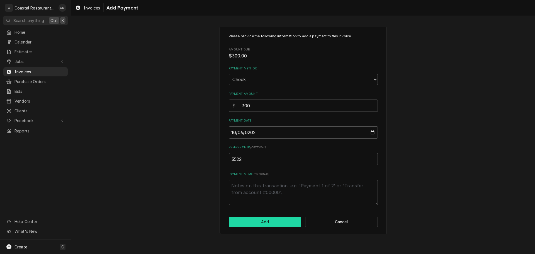
click button "Add" at bounding box center [265, 222] width 73 height 10
type textarea "x"
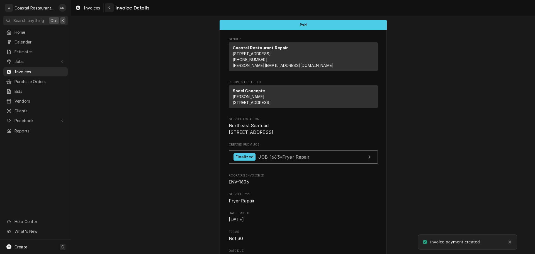
click at [106, 5] on button "Navigate back" at bounding box center [109, 7] width 9 height 9
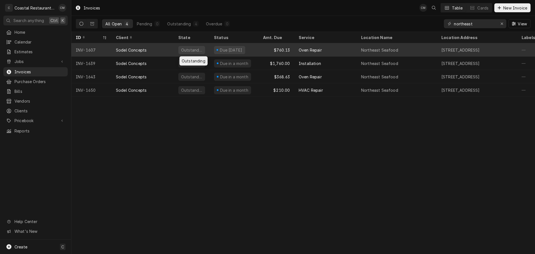
click at [205, 49] on div "Outstanding" at bounding box center [192, 49] width 36 height 13
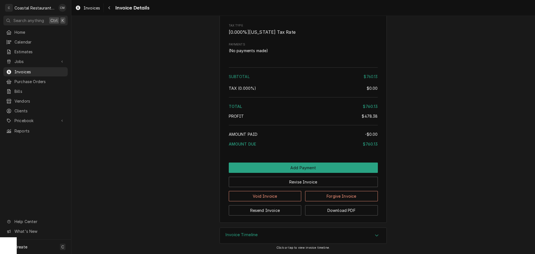
scroll to position [727, 0]
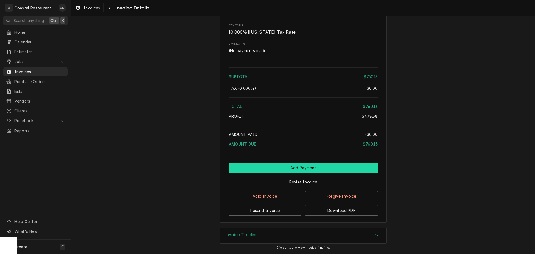
click at [270, 172] on button "Add Payment" at bounding box center [303, 168] width 149 height 10
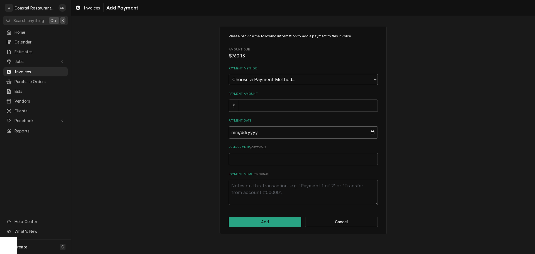
click at [256, 80] on select "Choose a Payment Method... Cash Check Credit/Debit Card ACH/eCheck Other" at bounding box center [303, 79] width 149 height 11
select select "2"
click at [229, 74] on select "Choose a Payment Method... Cash Check Credit/Debit Card ACH/eCheck Other" at bounding box center [303, 79] width 149 height 11
click at [254, 109] on input "Payment Amount" at bounding box center [308, 106] width 139 height 12
type textarea "x"
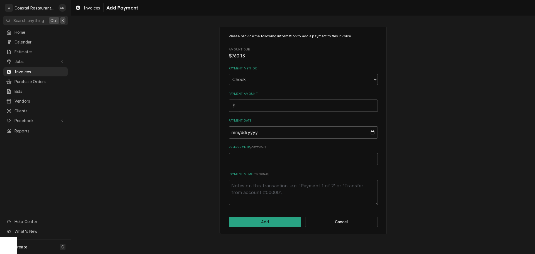
type input "7"
type textarea "x"
type input "76"
type textarea "x"
type input "760"
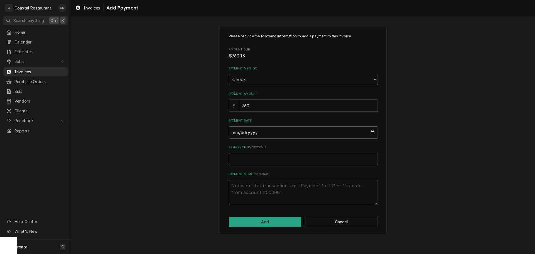
type textarea "x"
type input "760.1"
type textarea "x"
type input "760.13"
type input "0002-10-06"
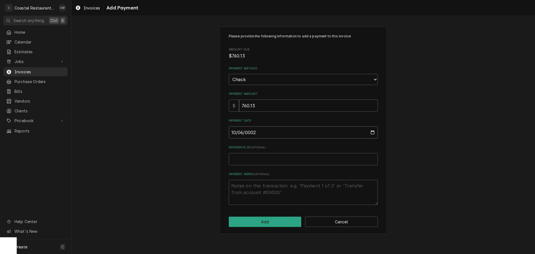
type textarea "x"
type input "0020-10-06"
type textarea "x"
type input "0202-10-06"
type textarea "x"
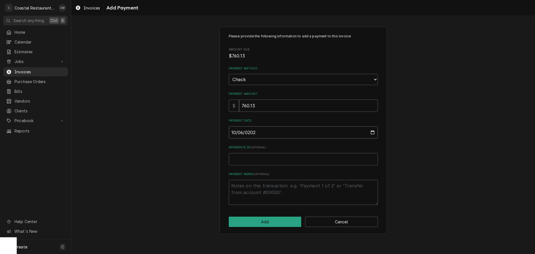
type input "[DATE]"
type textarea "x"
type input "3"
type textarea "x"
type input "35"
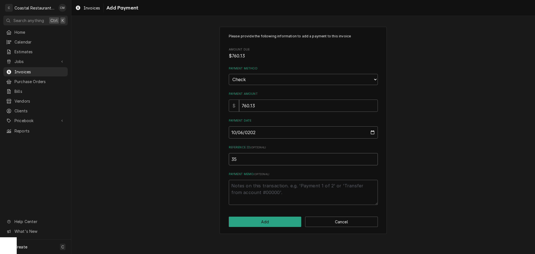
type textarea "x"
type input "352"
type textarea "x"
type input "3522"
click button "Add" at bounding box center [265, 222] width 73 height 10
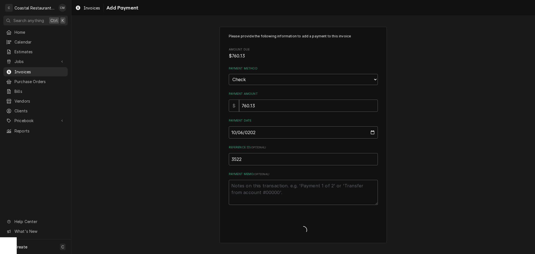
type textarea "x"
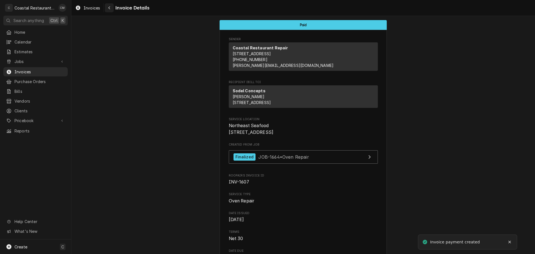
click at [107, 8] on div "Navigate back" at bounding box center [110, 8] width 6 height 6
